Goal: Information Seeking & Learning: Compare options

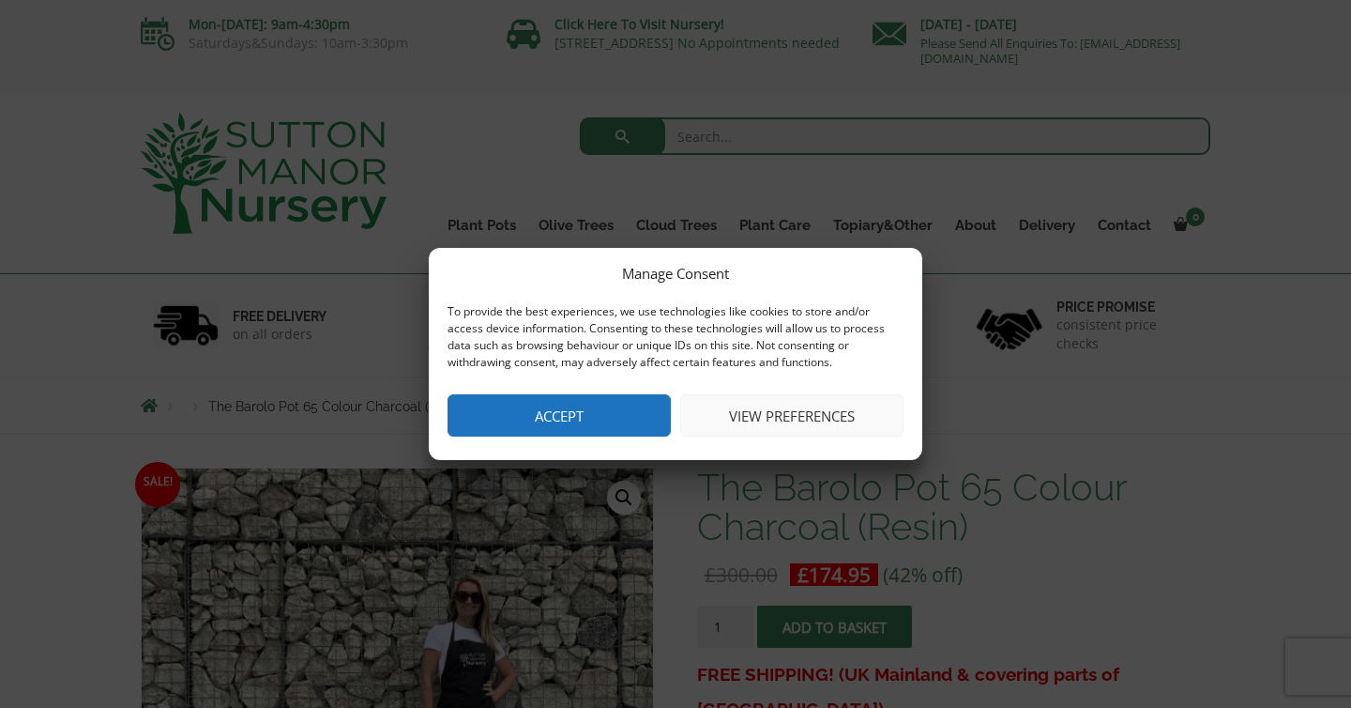
click at [500, 405] on button "Accept" at bounding box center [559, 415] width 223 height 42
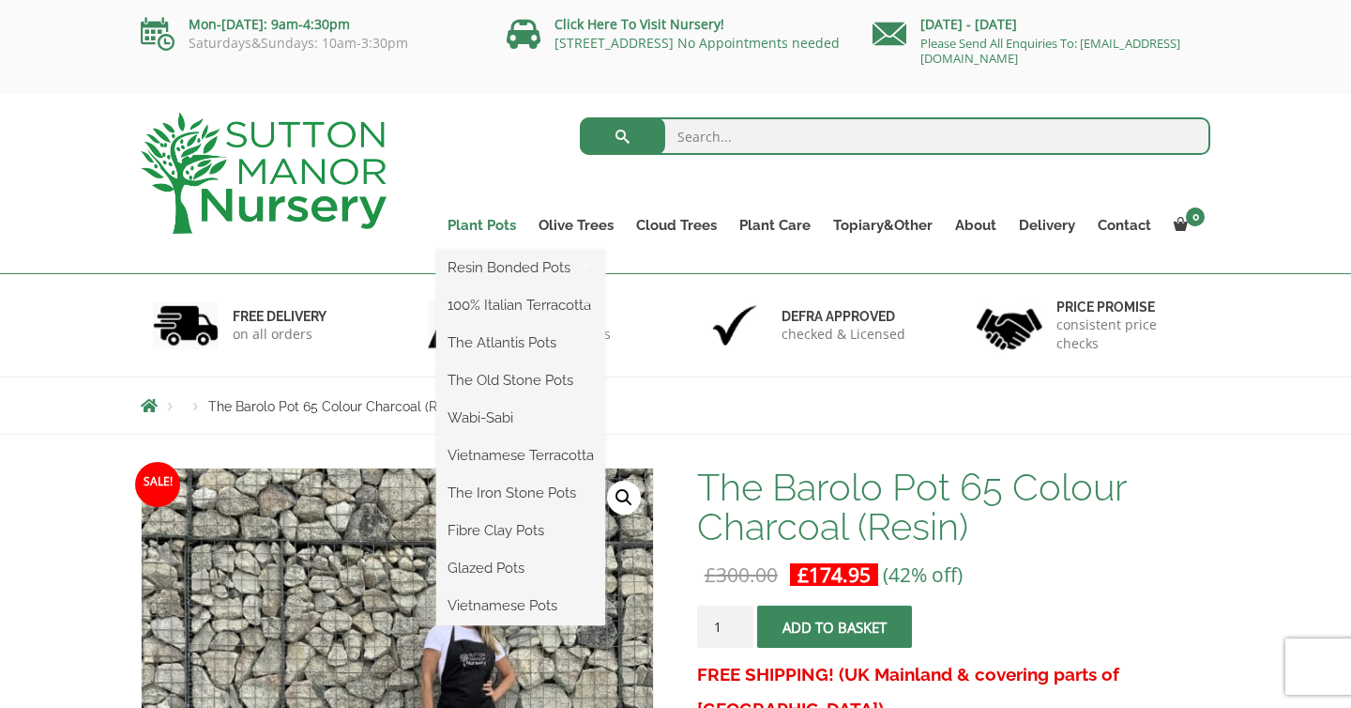
click at [511, 219] on link "Plant Pots" at bounding box center [481, 225] width 91 height 26
click at [496, 223] on link "Plant Pots" at bounding box center [481, 225] width 91 height 26
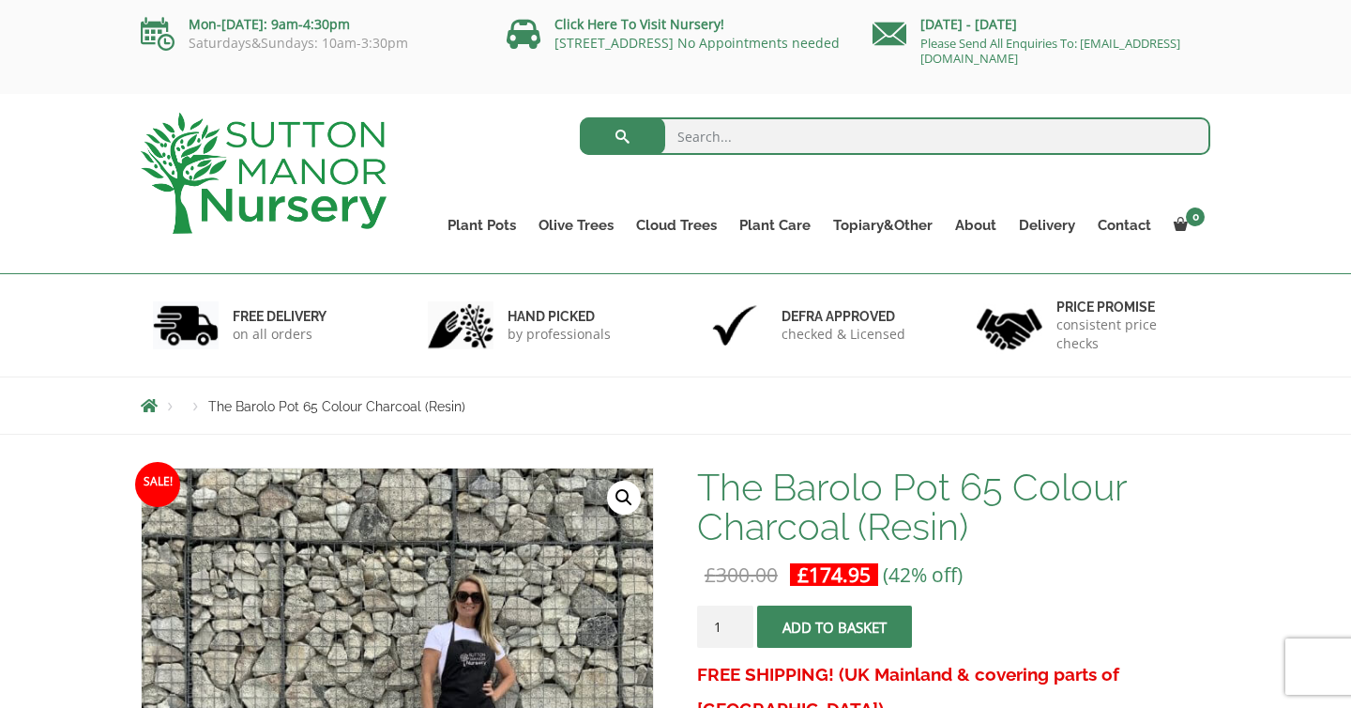
click at [220, 184] on img at bounding box center [264, 173] width 246 height 121
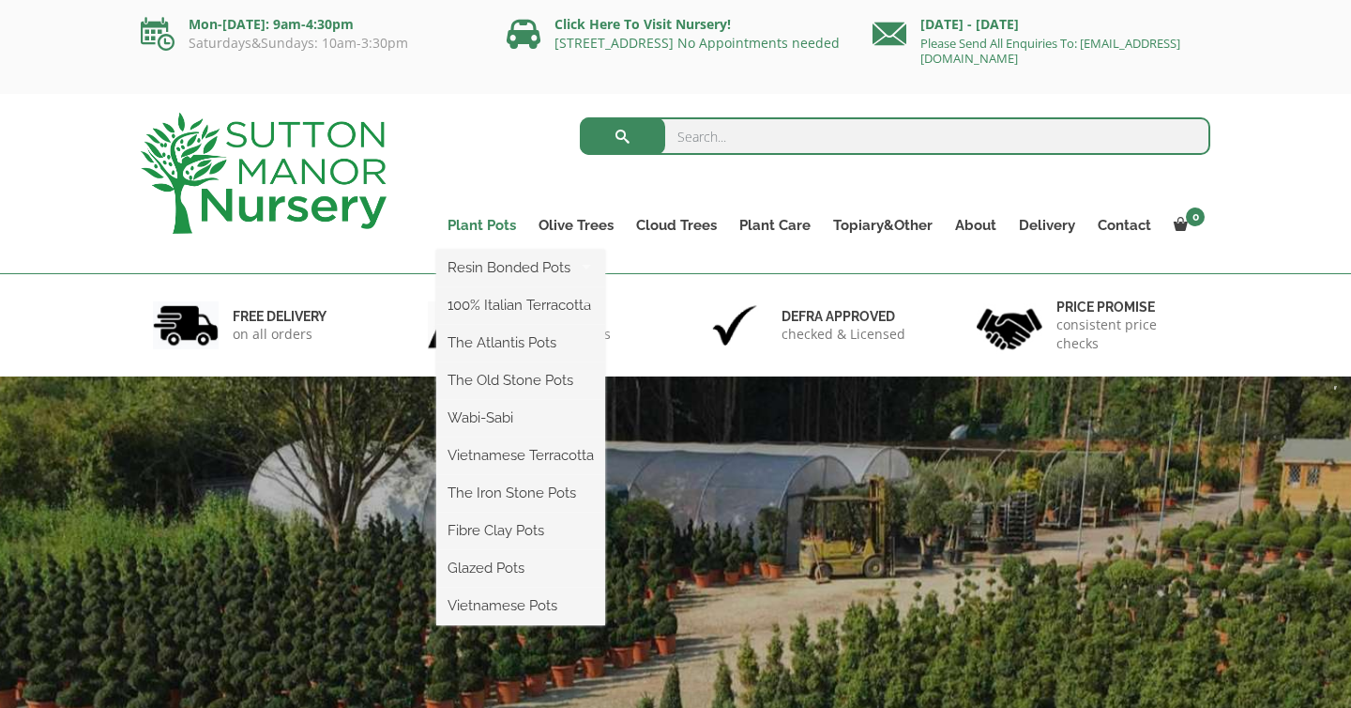
click at [511, 226] on link "Plant Pots" at bounding box center [481, 225] width 91 height 26
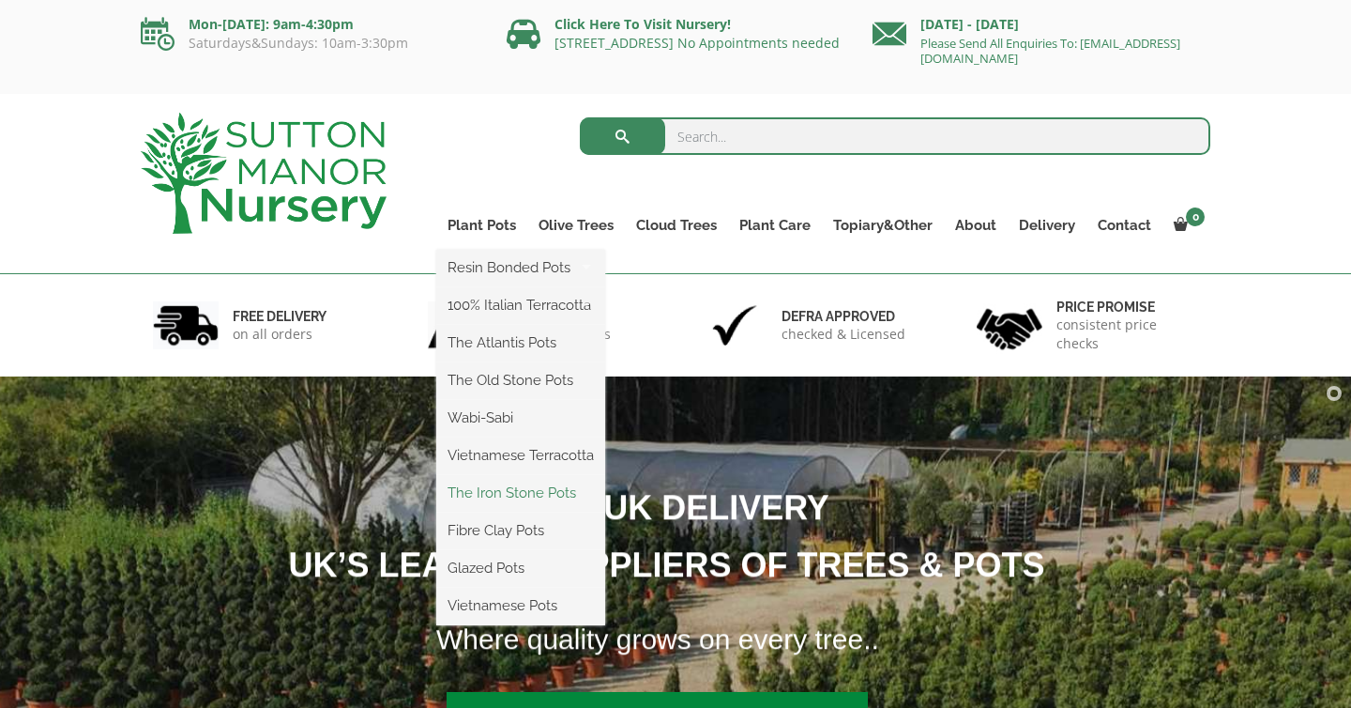
click at [511, 496] on link "The Iron Stone Pots" at bounding box center [520, 493] width 169 height 28
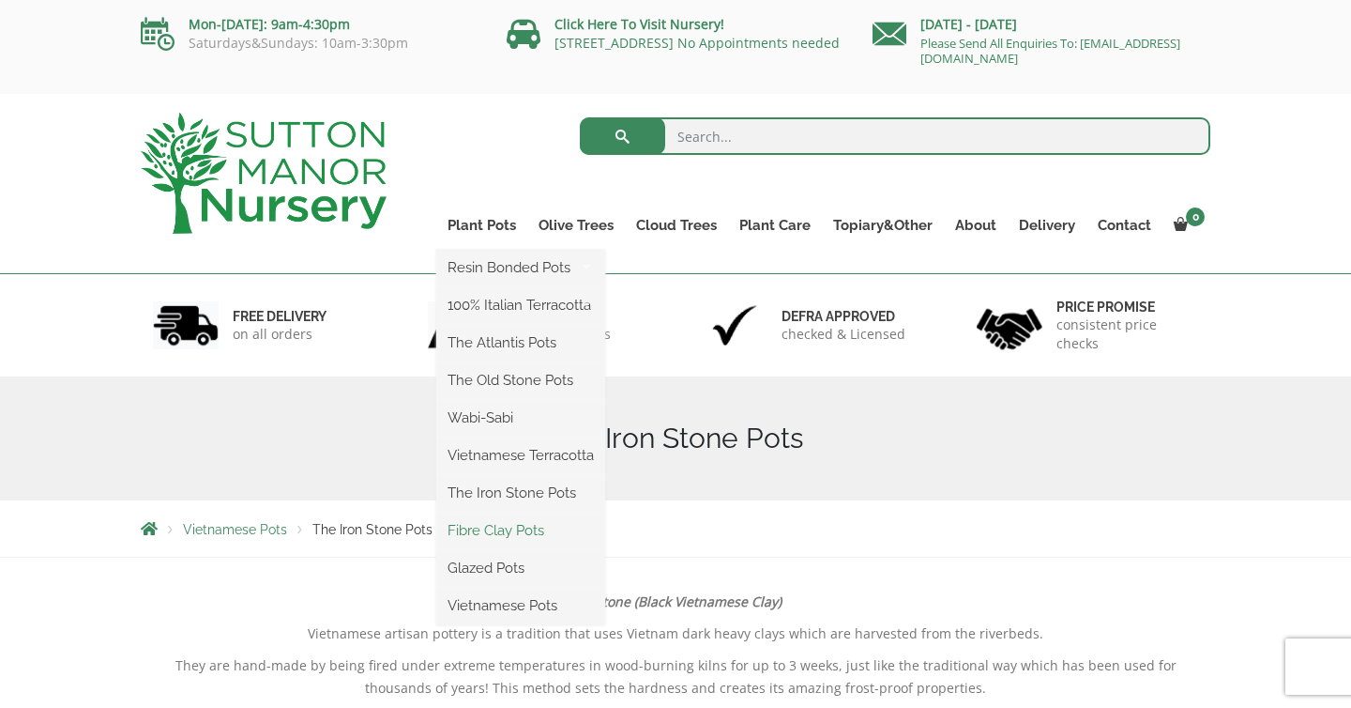
click at [493, 531] on link "Fibre Clay Pots" at bounding box center [520, 530] width 169 height 28
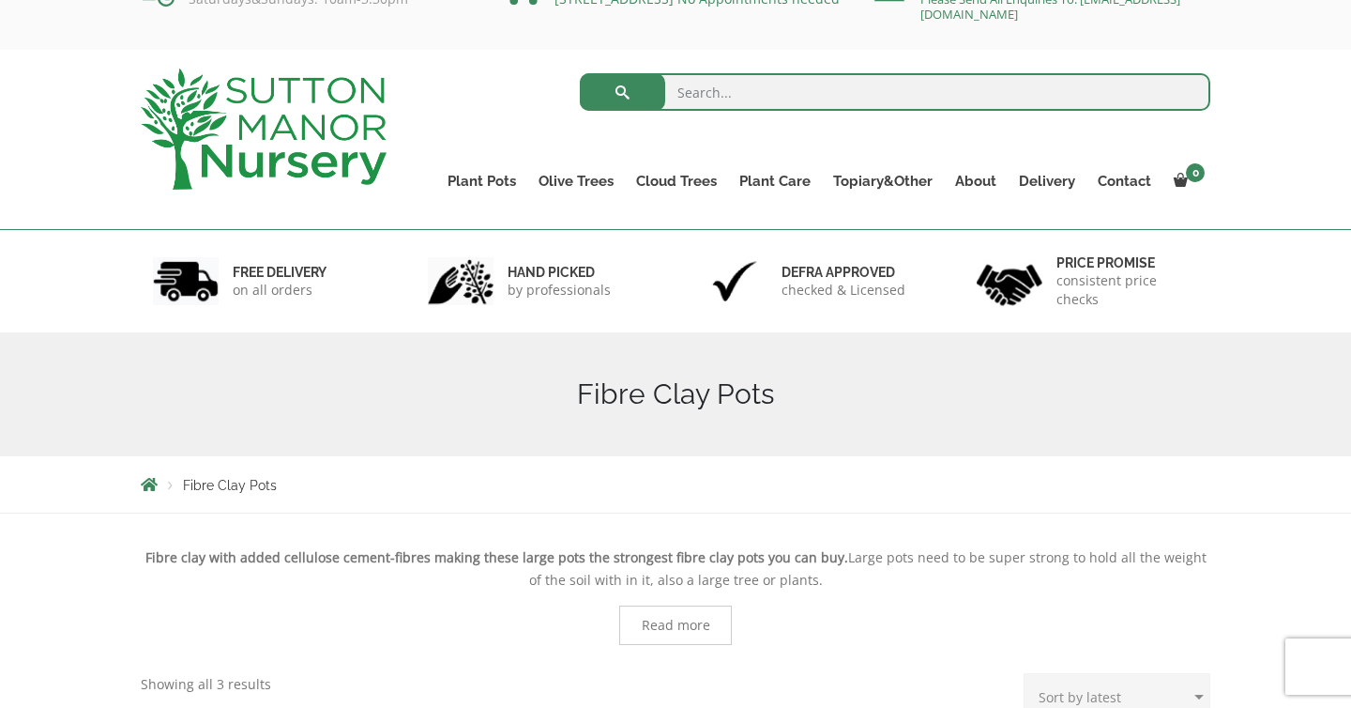
scroll to position [41, 0]
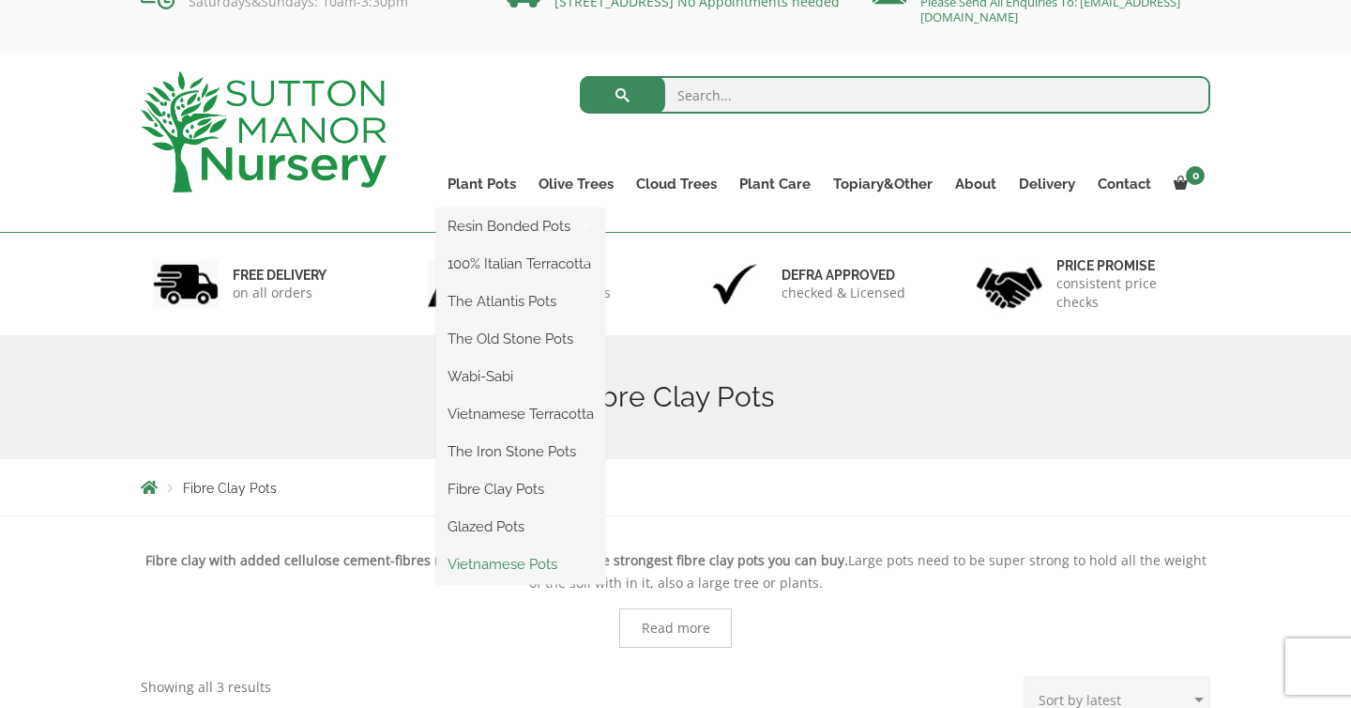
click at [484, 562] on link "Vietnamese Pots" at bounding box center [520, 564] width 169 height 28
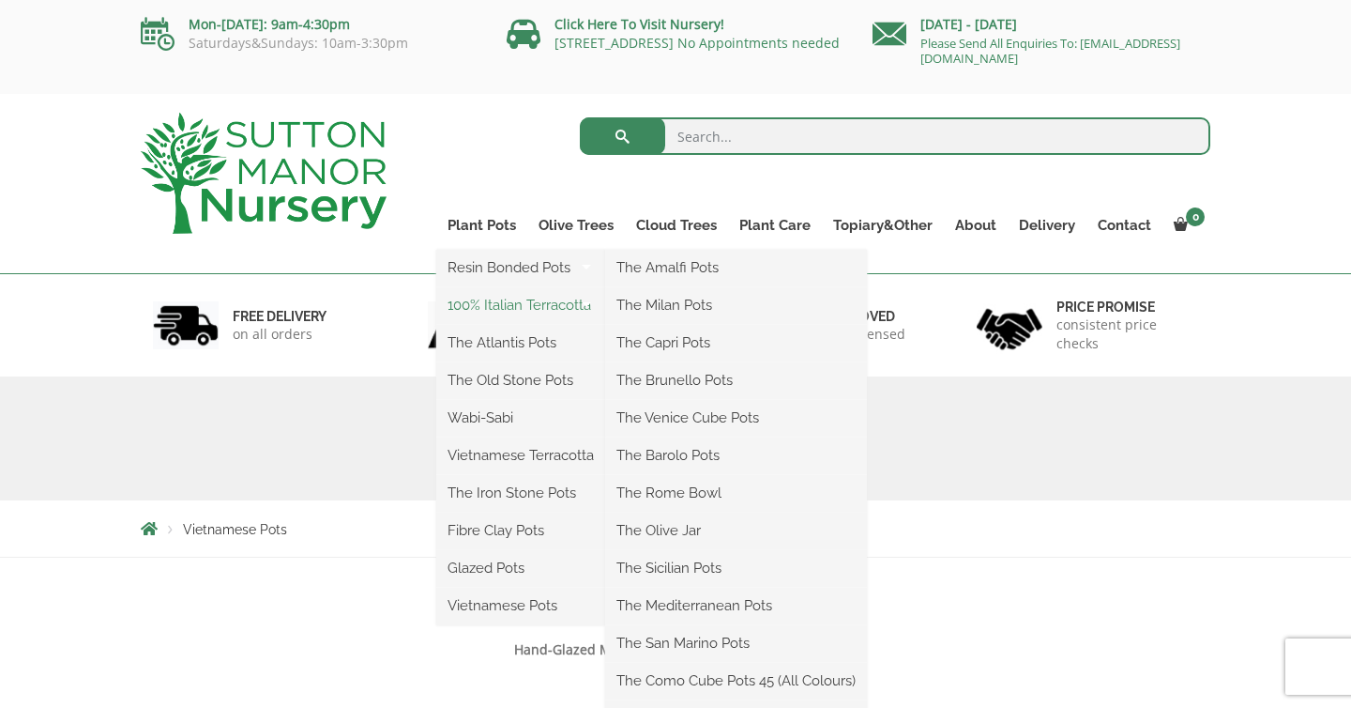
click at [497, 297] on link "100% Italian Terracotta" at bounding box center [520, 305] width 169 height 28
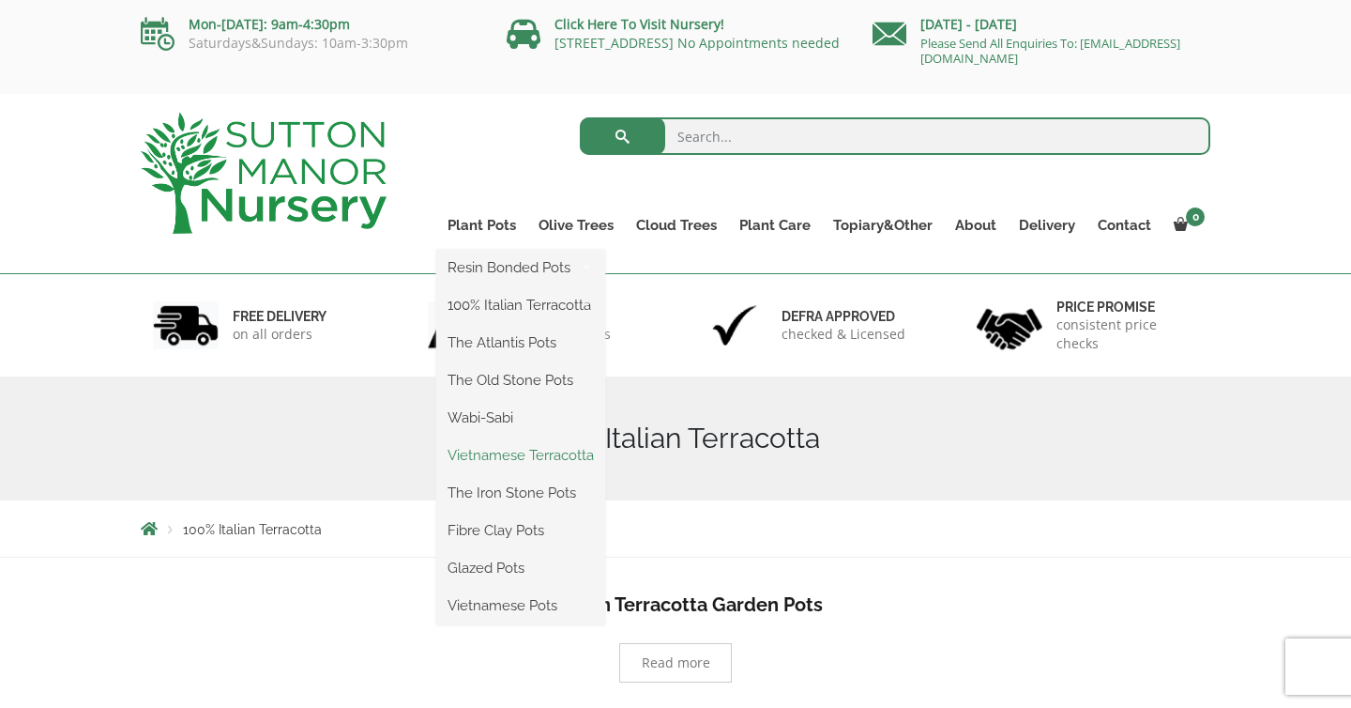
click at [485, 456] on link "Vietnamese Terracotta" at bounding box center [520, 455] width 169 height 28
click at [517, 267] on link "Resin Bonded Pots" at bounding box center [520, 267] width 169 height 28
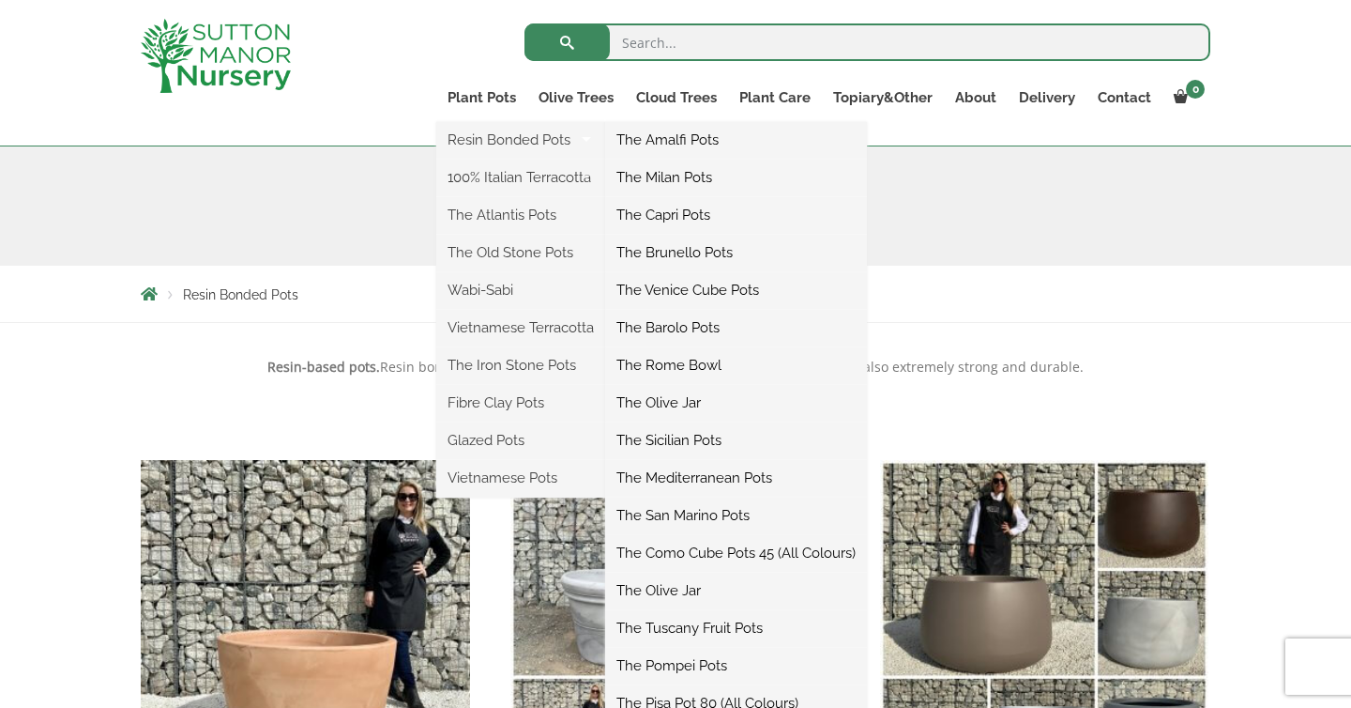
scroll to position [202, 0]
click at [699, 368] on link "The Rome Bowl" at bounding box center [736, 365] width 262 height 28
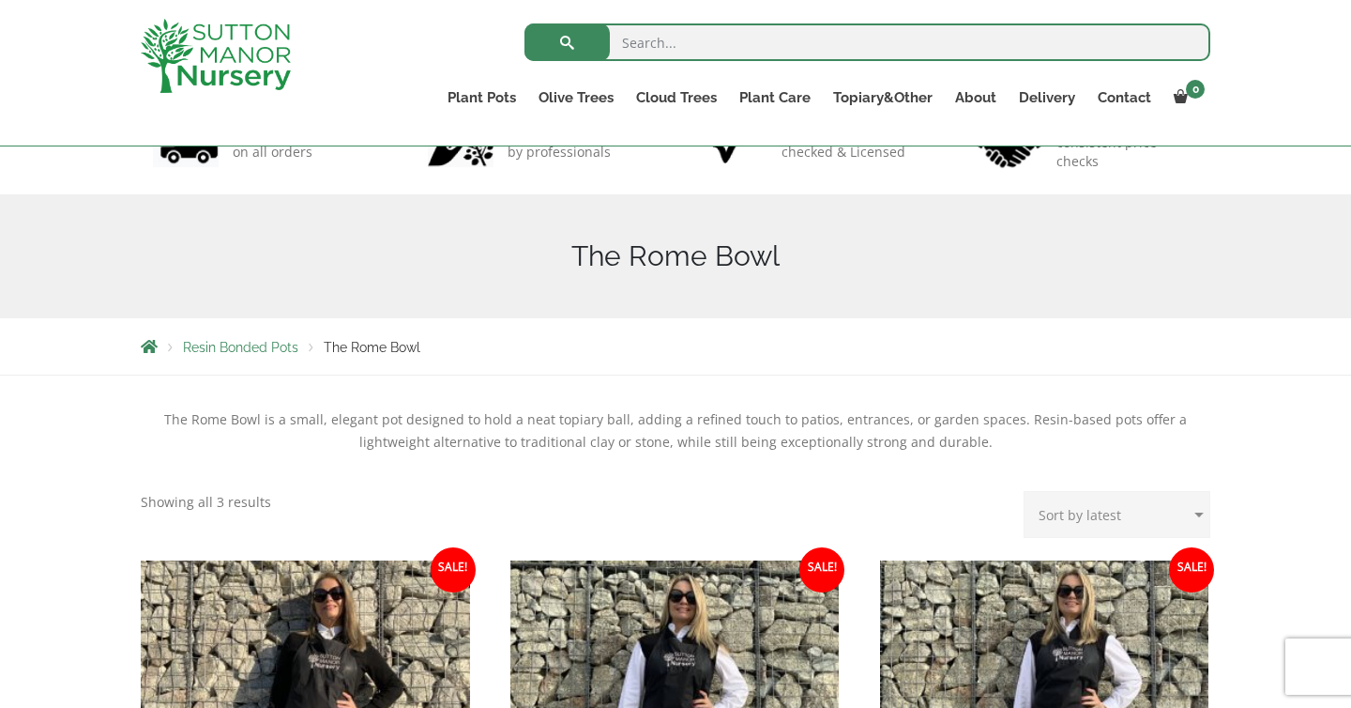
scroll to position [11, 0]
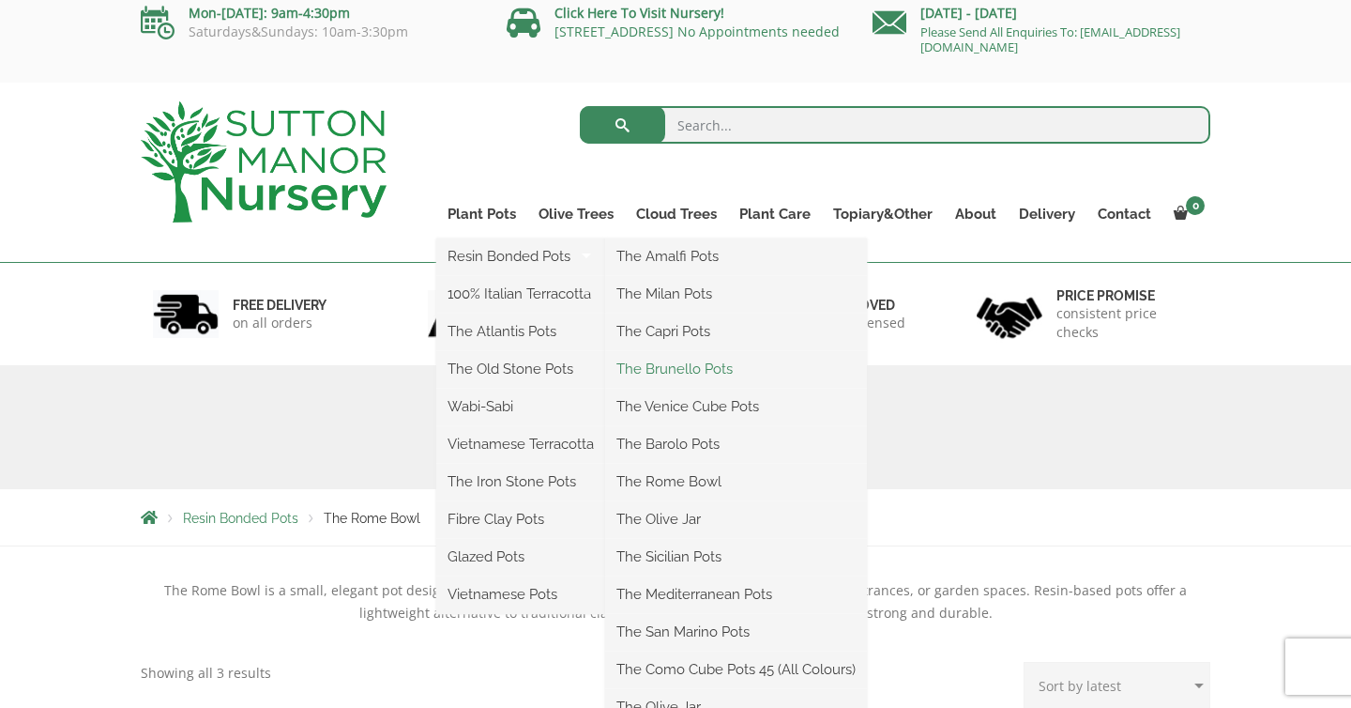
click at [695, 367] on link "The Brunello Pots" at bounding box center [736, 369] width 262 height 28
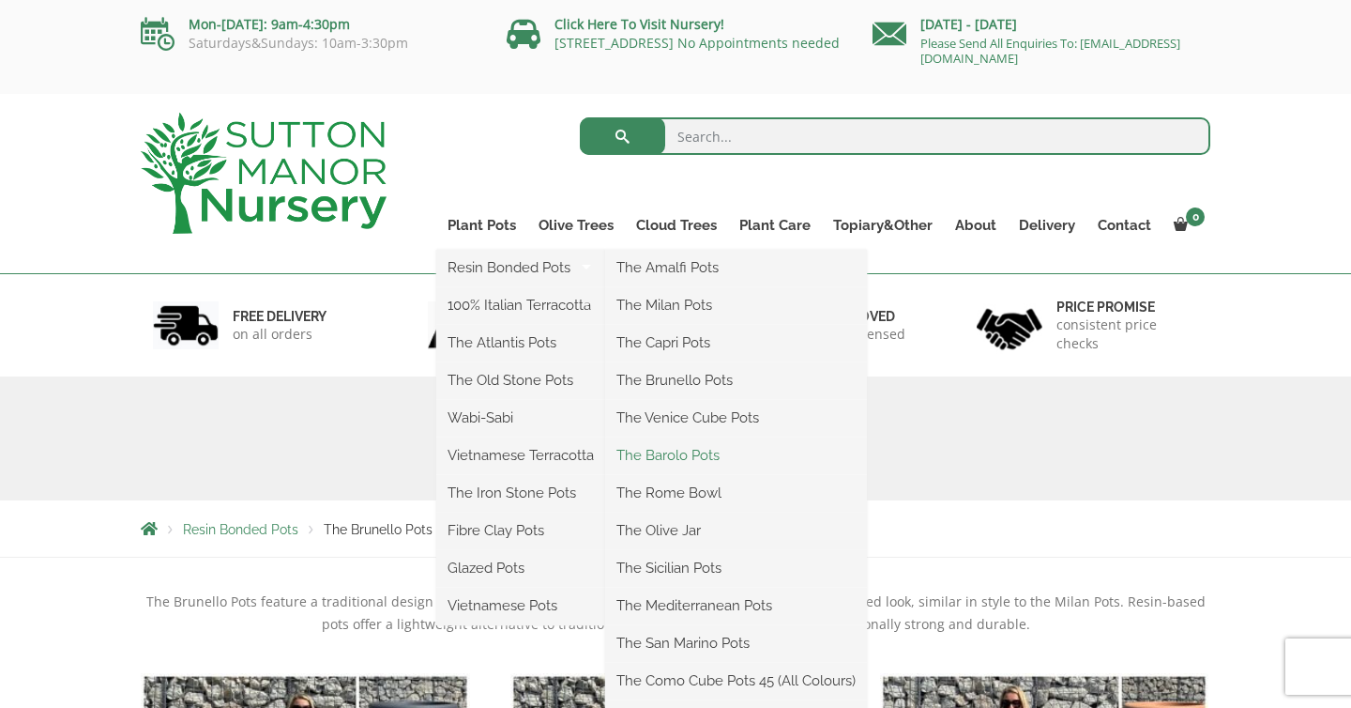
click at [677, 457] on link "The Barolo Pots" at bounding box center [736, 455] width 262 height 28
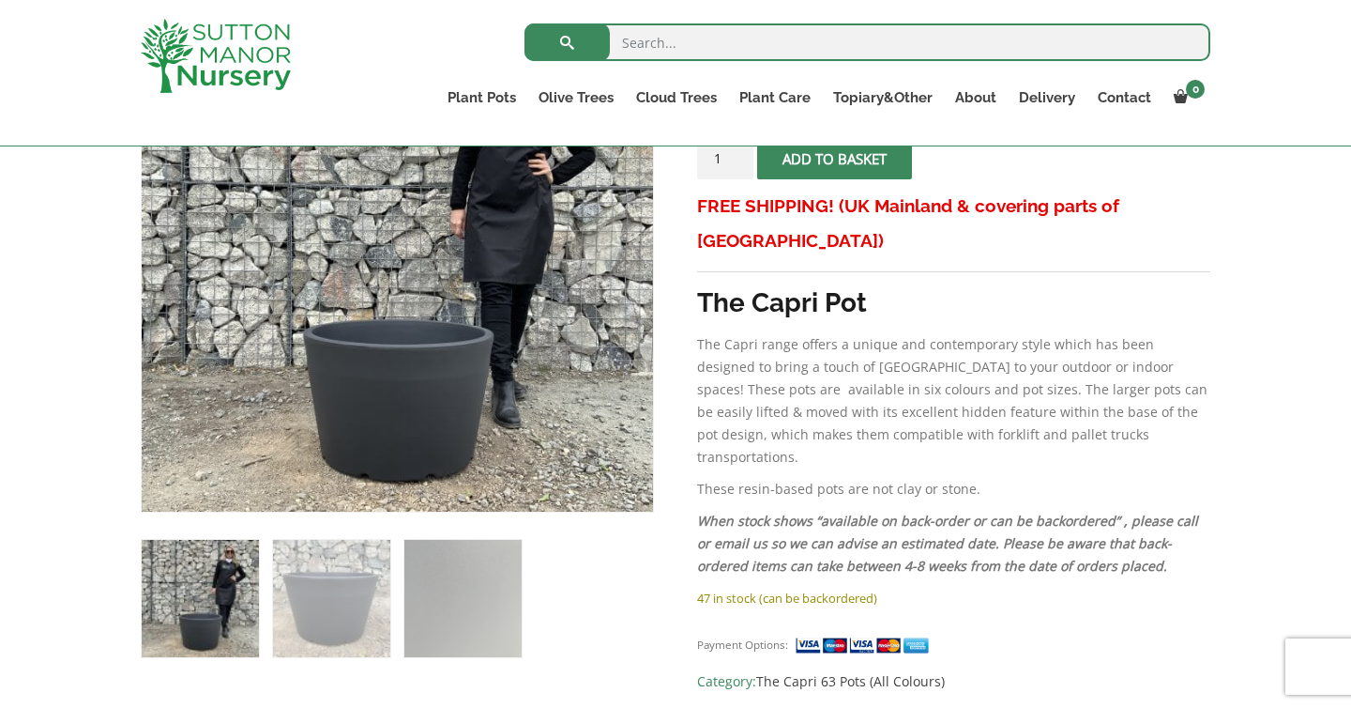
scroll to position [435, 0]
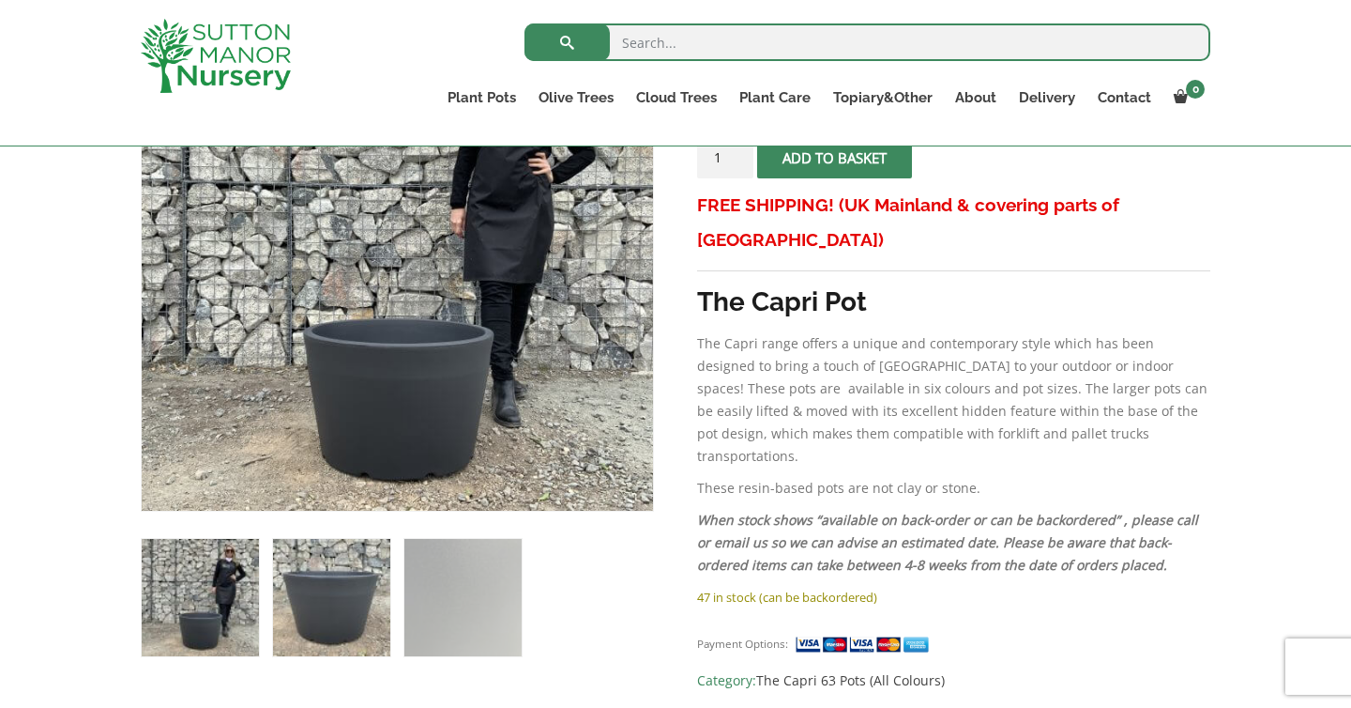
click at [366, 608] on img at bounding box center [331, 597] width 117 height 117
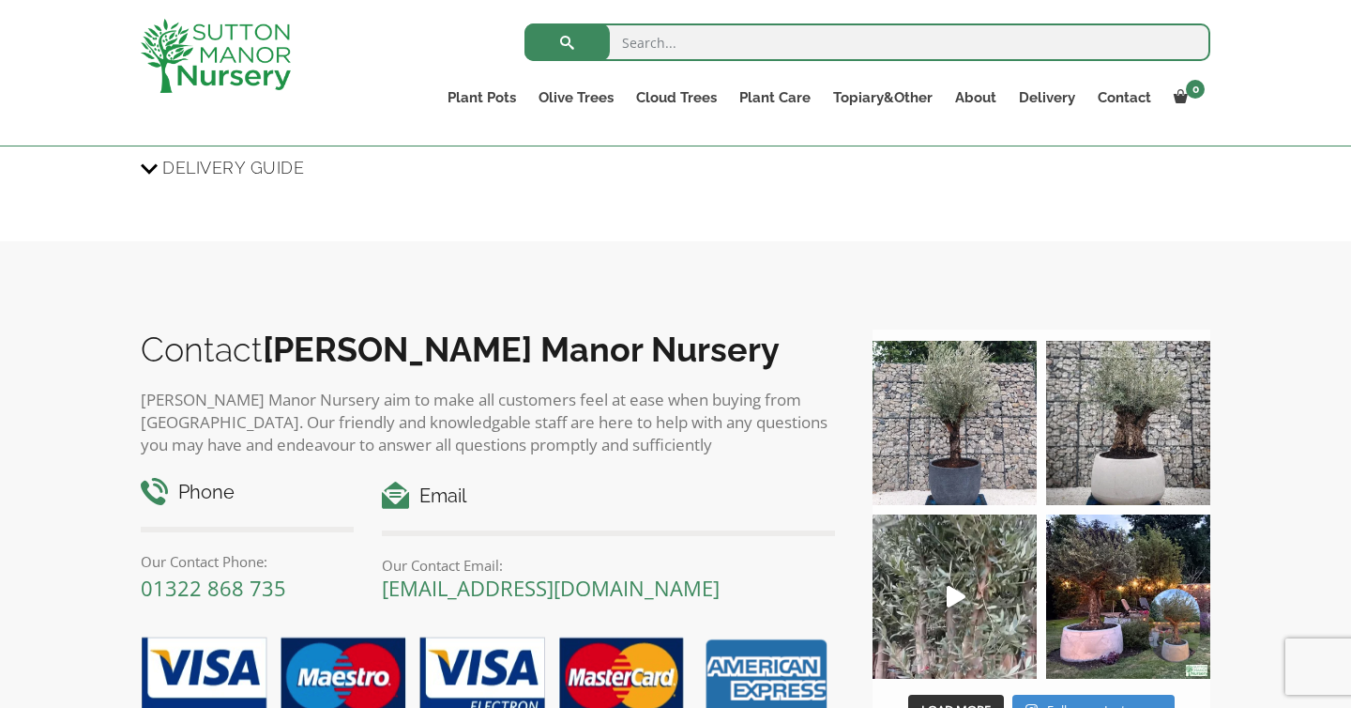
scroll to position [2312, 0]
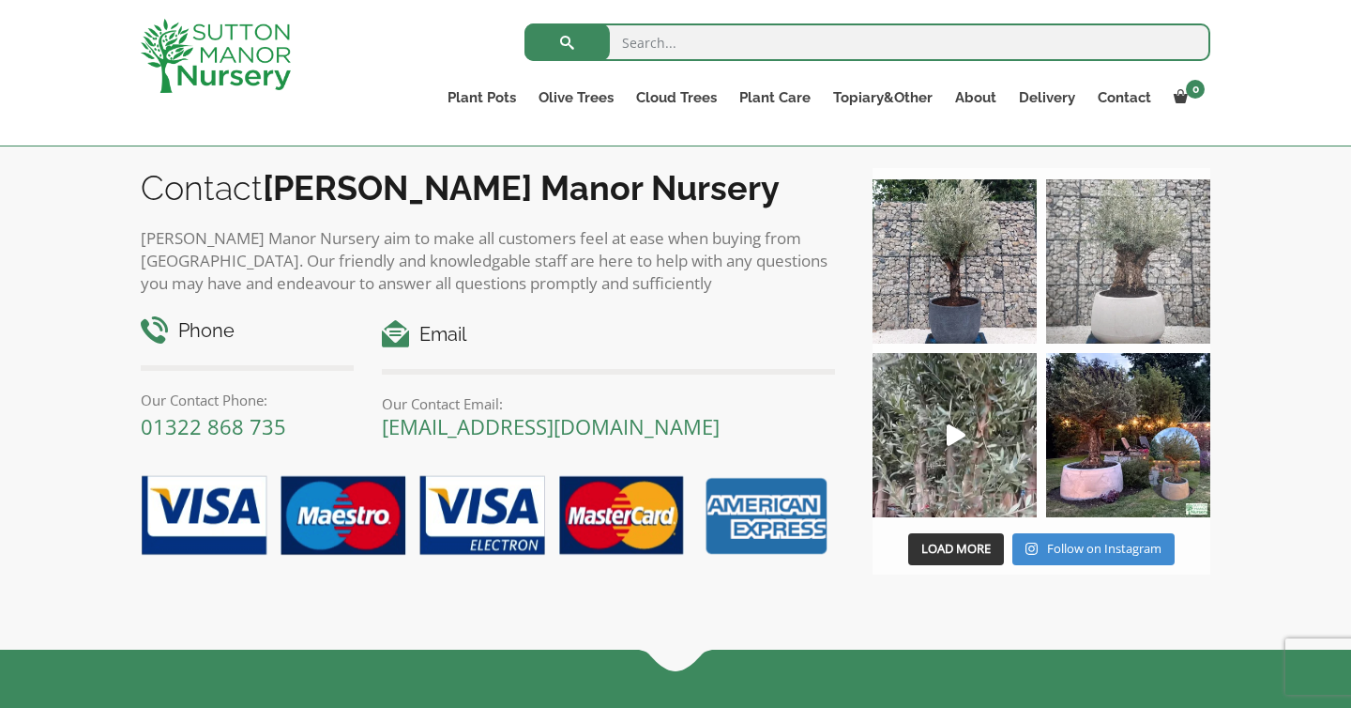
click at [1131, 297] on img at bounding box center [1128, 261] width 164 height 164
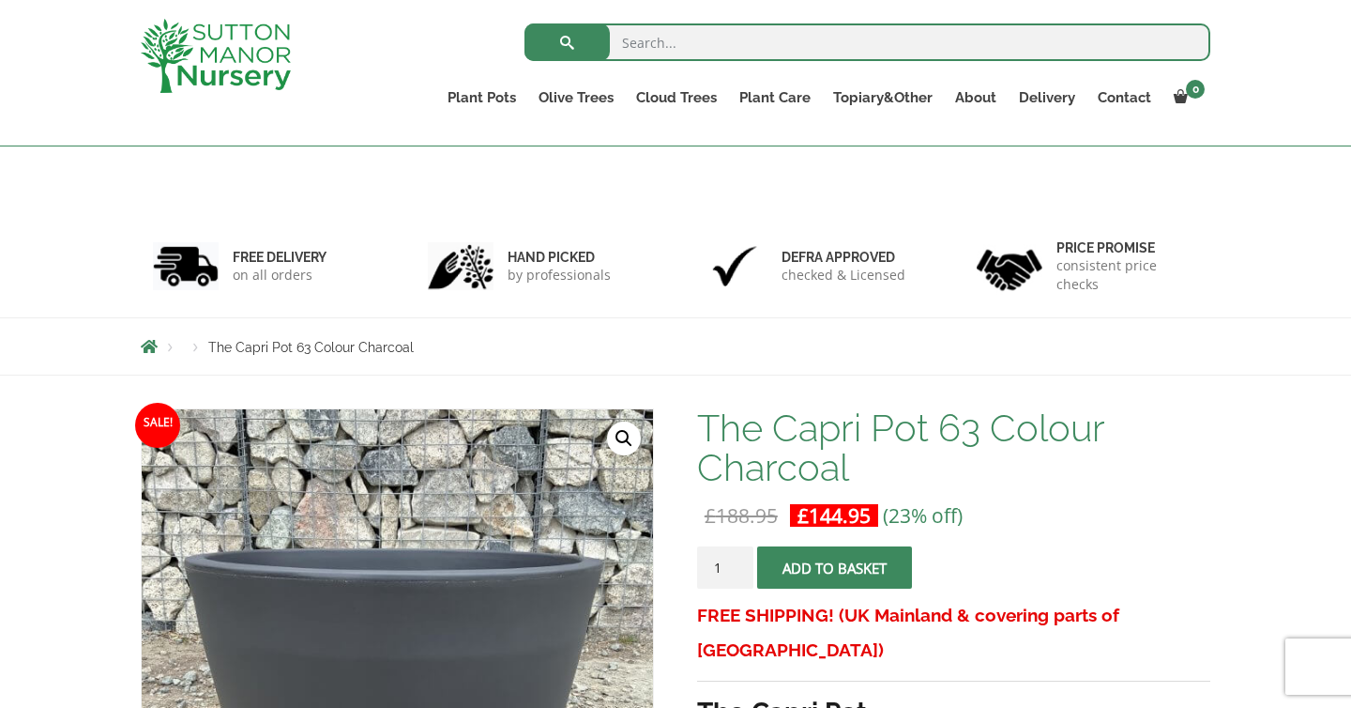
scroll to position [0, 0]
